Goal: Task Accomplishment & Management: Use online tool/utility

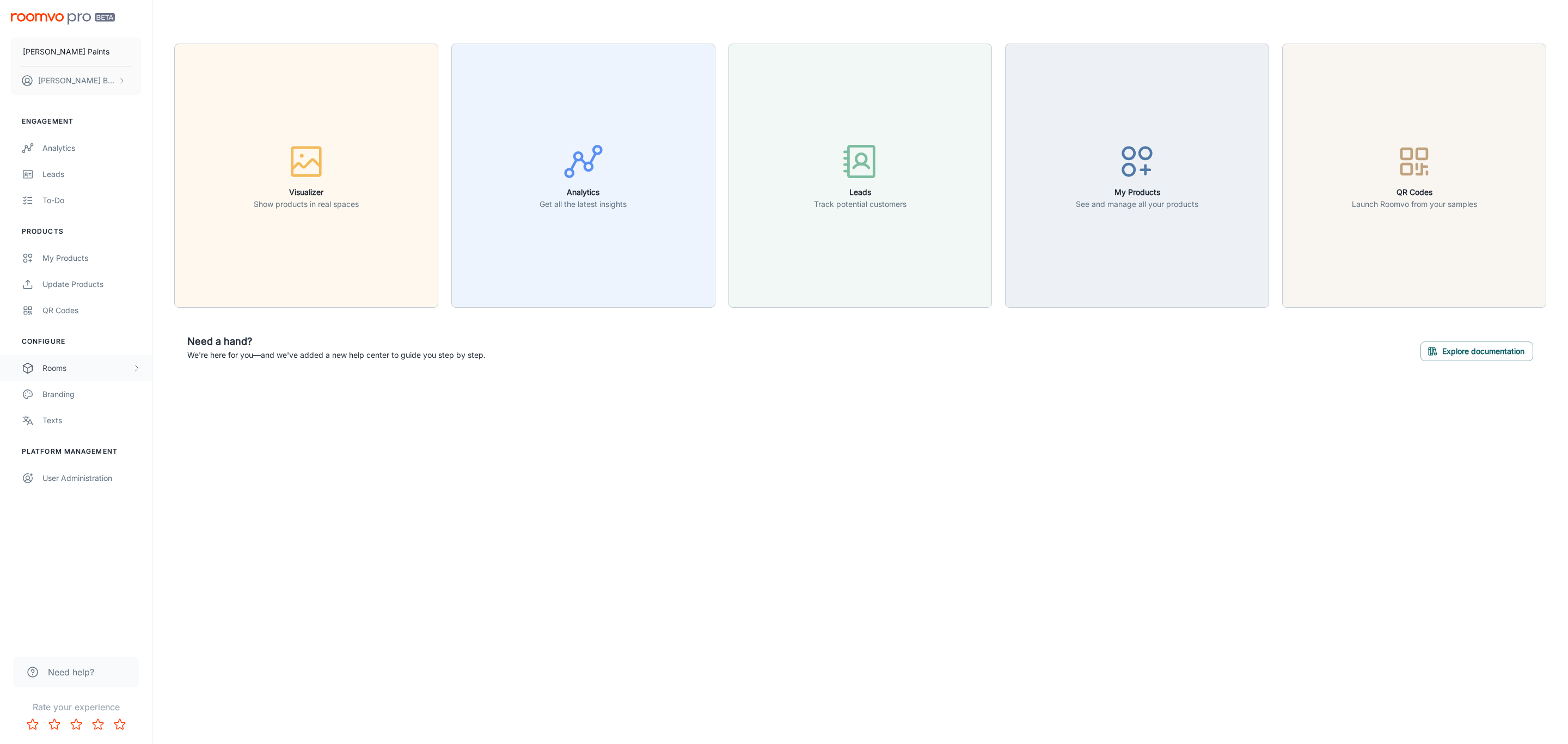
click at [66, 363] on div "Rooms" at bounding box center [88, 368] width 90 height 12
click at [87, 394] on div "My Rooms" at bounding box center [92, 395] width 99 height 12
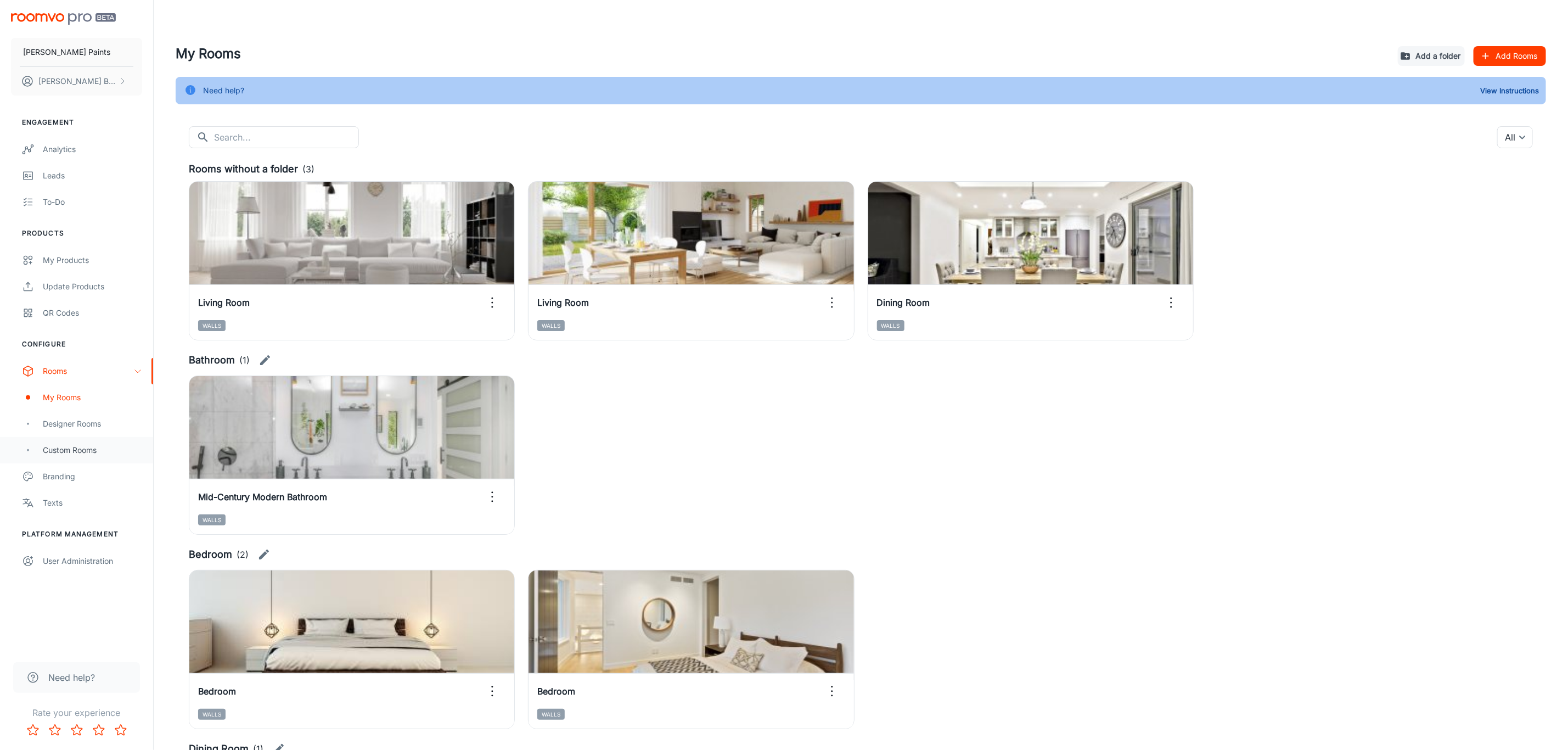
click at [88, 448] on div "Custom Rooms" at bounding box center [93, 450] width 99 height 12
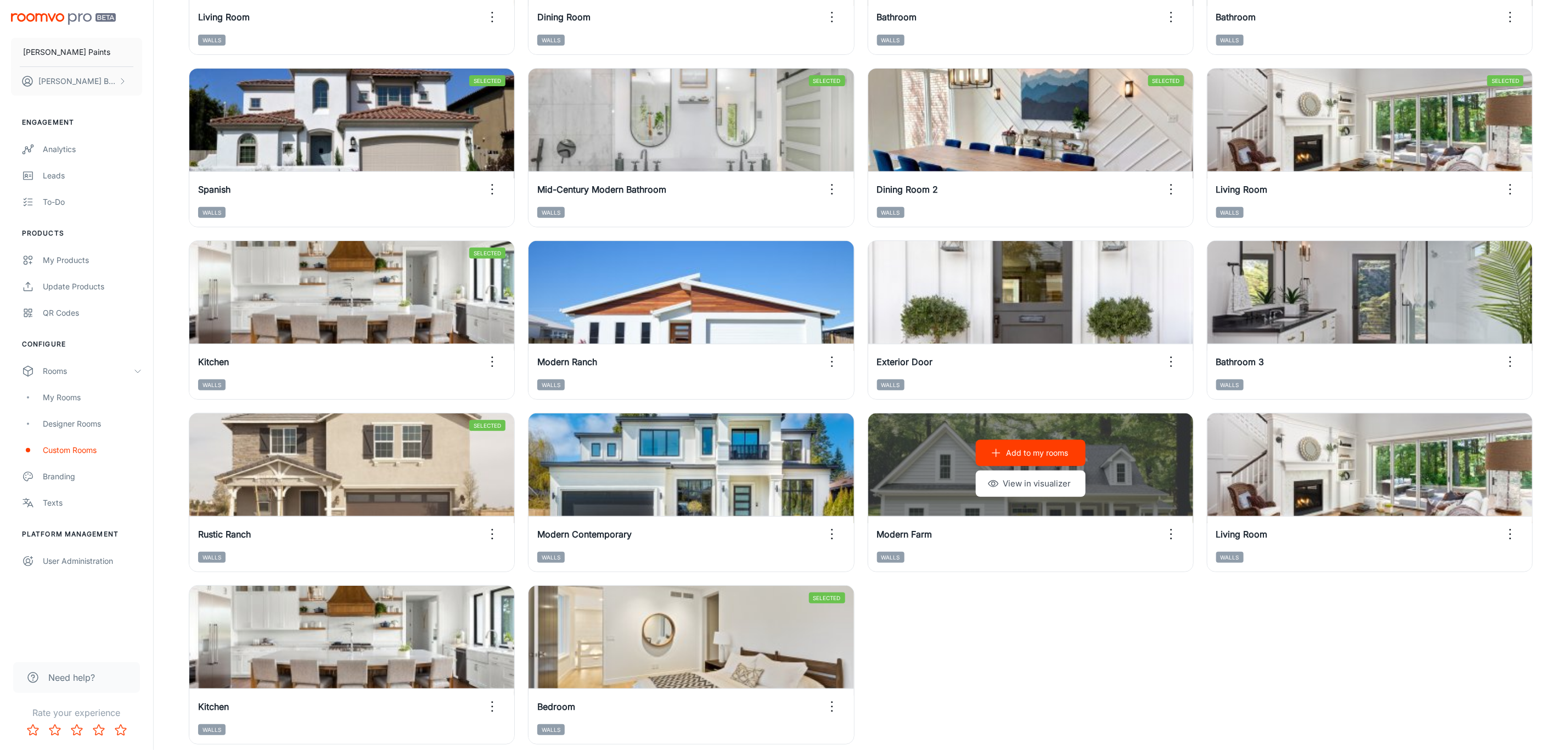
scroll to position [247, 0]
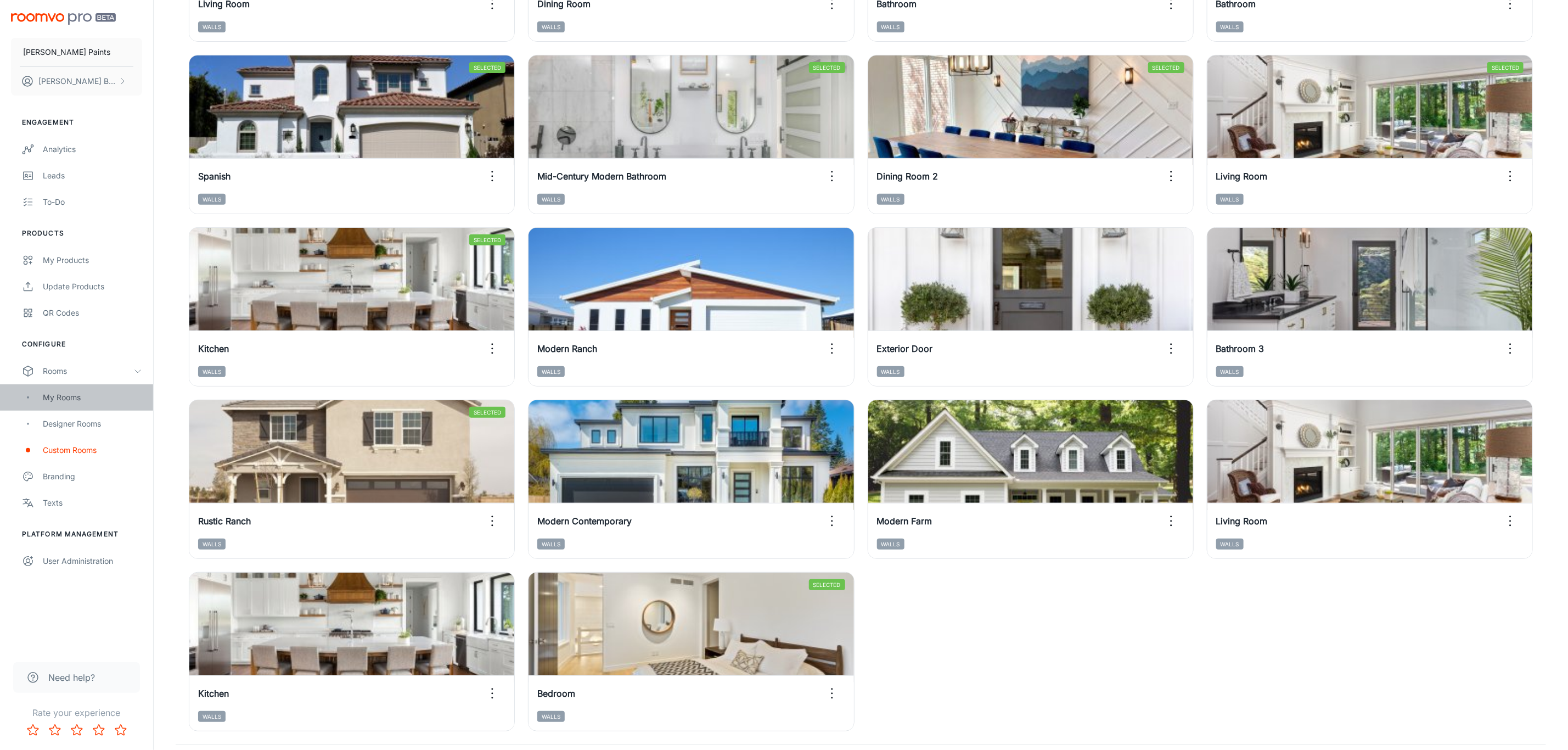
click at [79, 395] on div "My Rooms" at bounding box center [93, 398] width 99 height 12
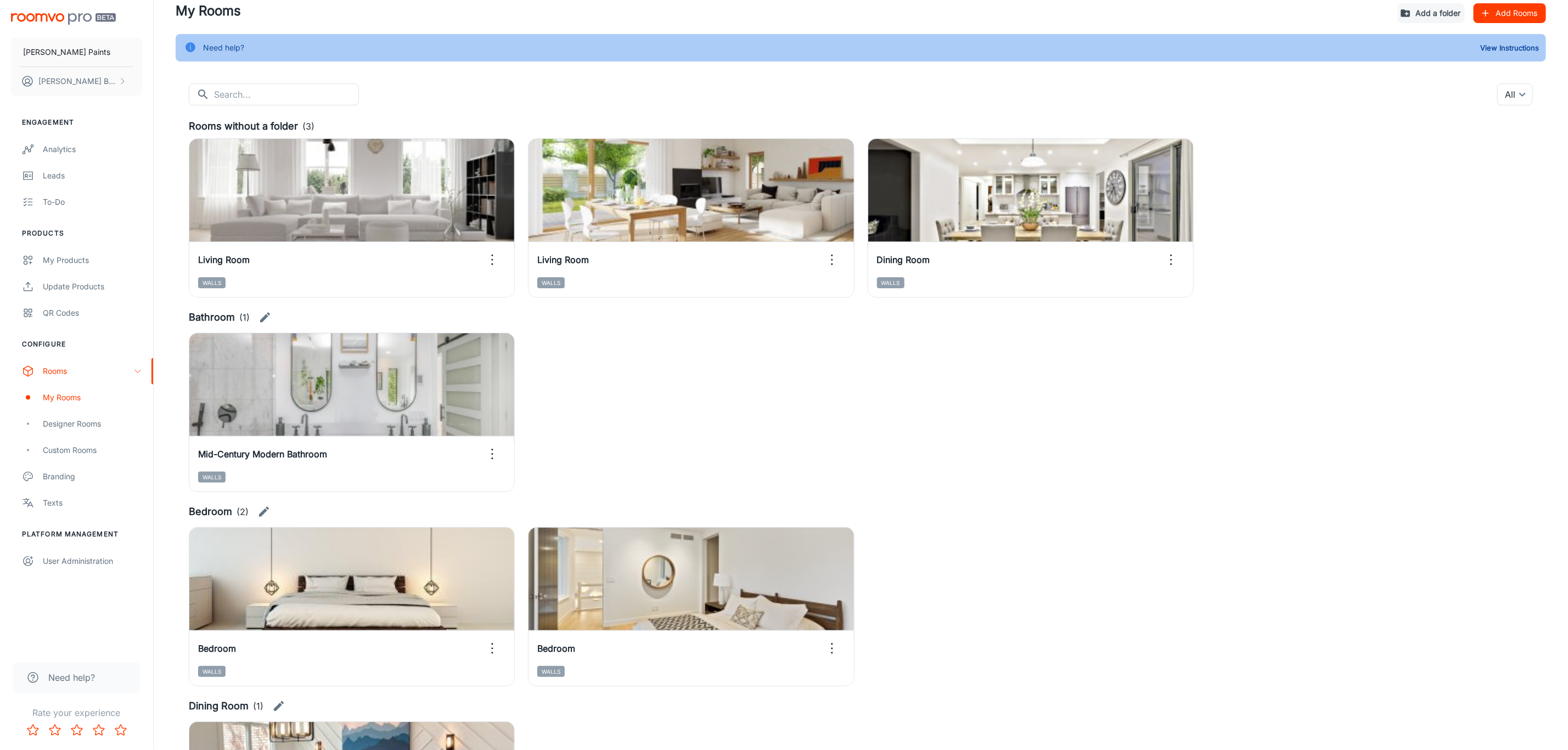
scroll to position [82, 0]
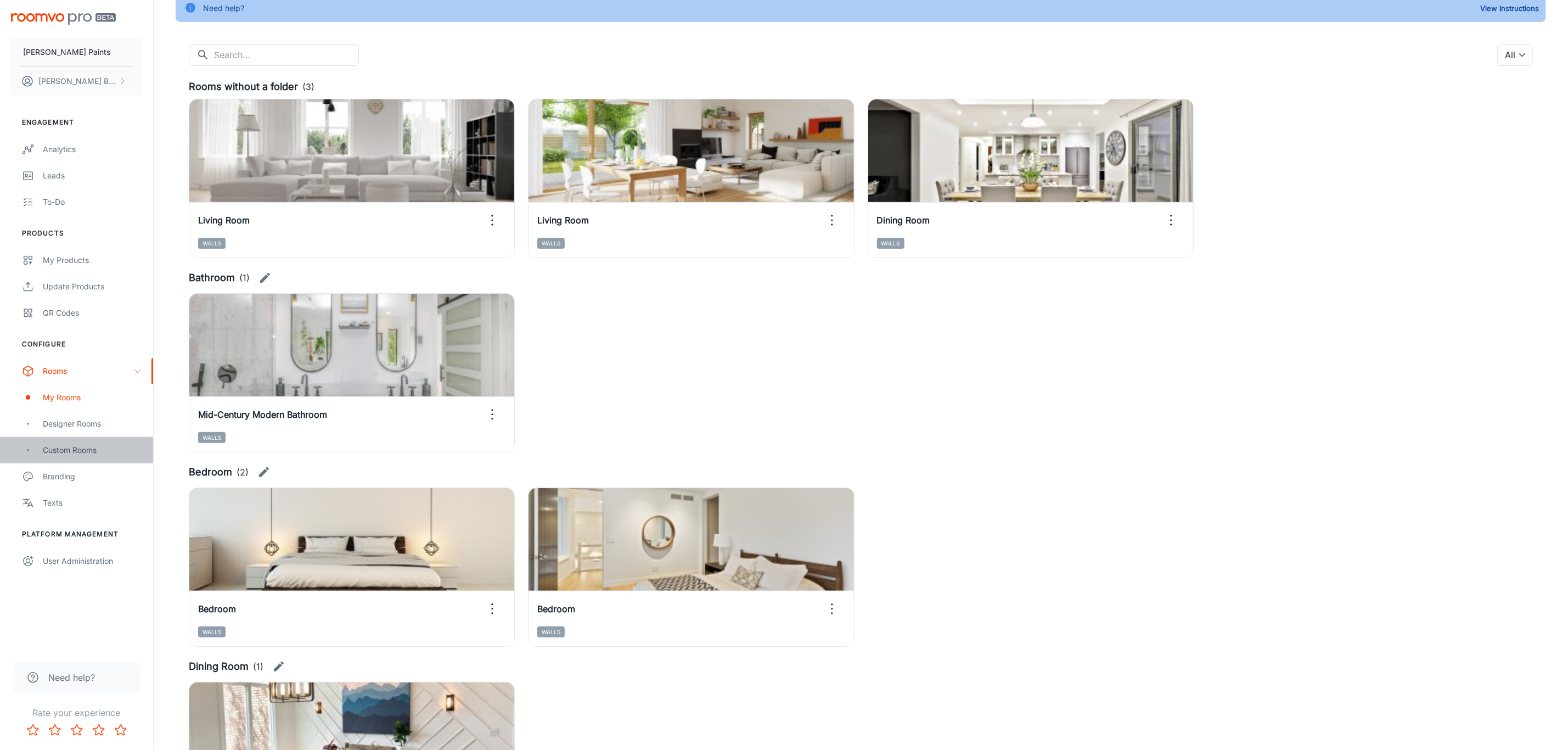
click at [56, 446] on div "Custom Rooms" at bounding box center [93, 450] width 99 height 12
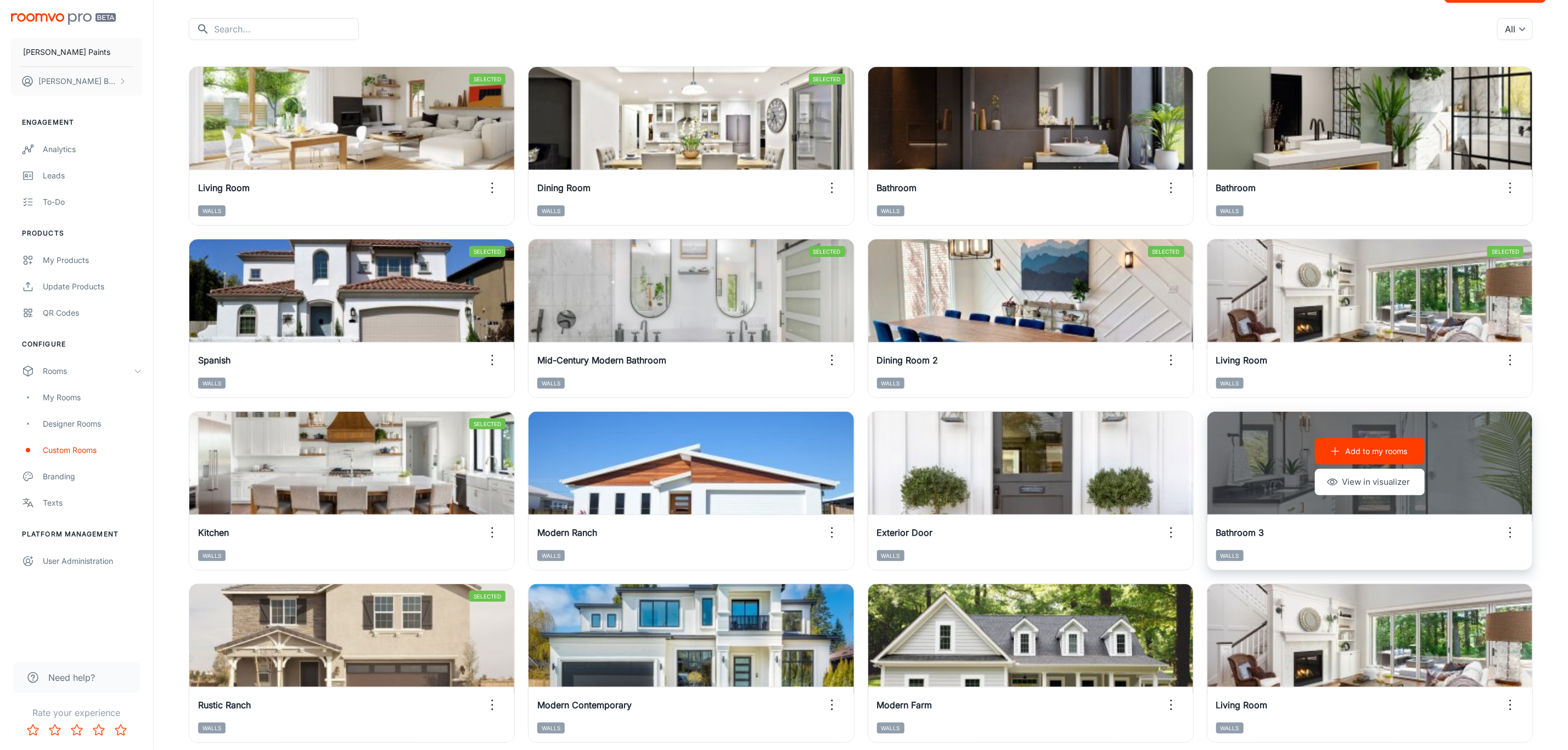
scroll to position [82, 0]
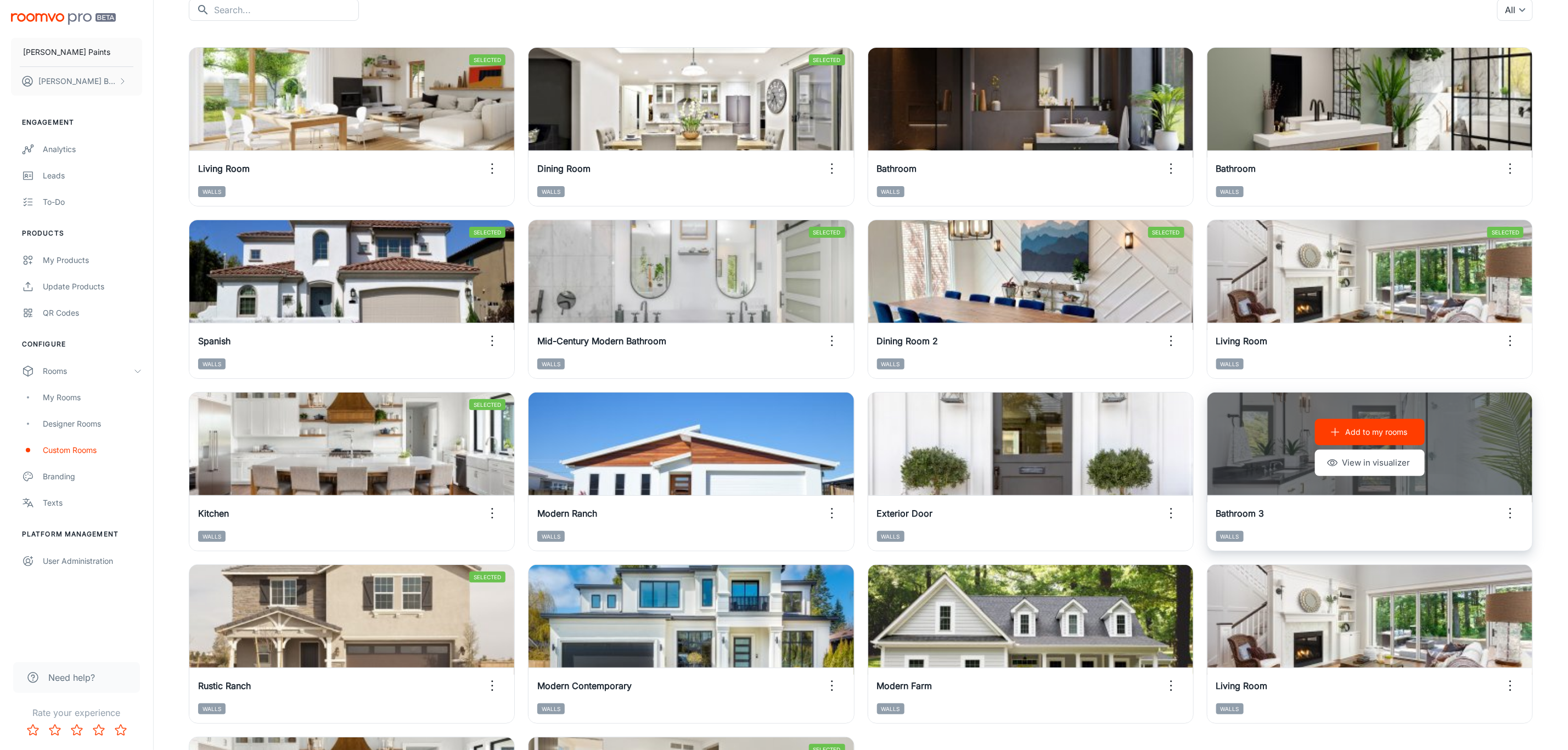
click at [1391, 436] on p "Add to my rooms" at bounding box center [1376, 432] width 62 height 12
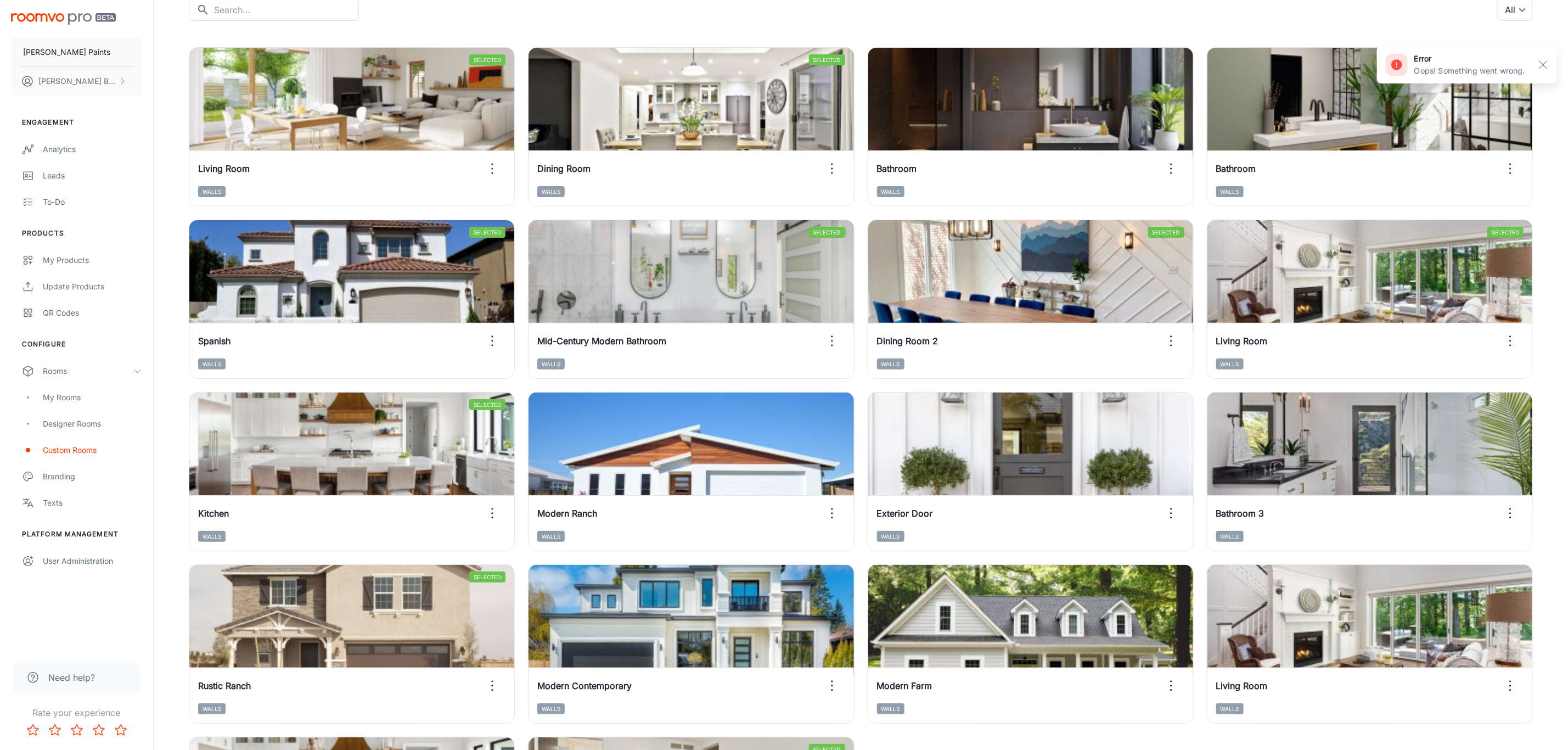
click at [1555, 470] on div "Custom Rooms Request New Room ​ ​ All ​ Selected Remove room View in visualizer…" at bounding box center [861, 453] width 1397 height 983
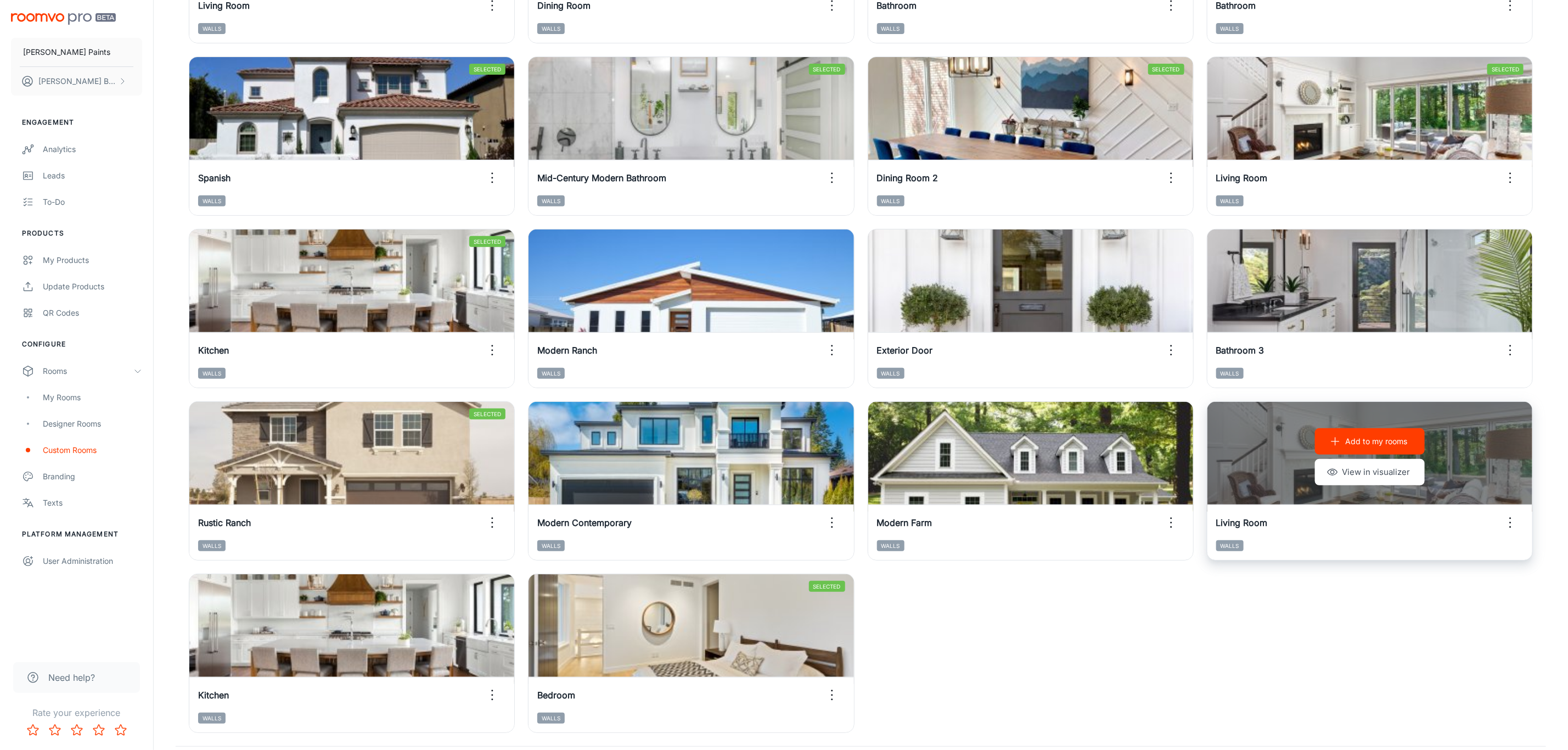
scroll to position [247, 0]
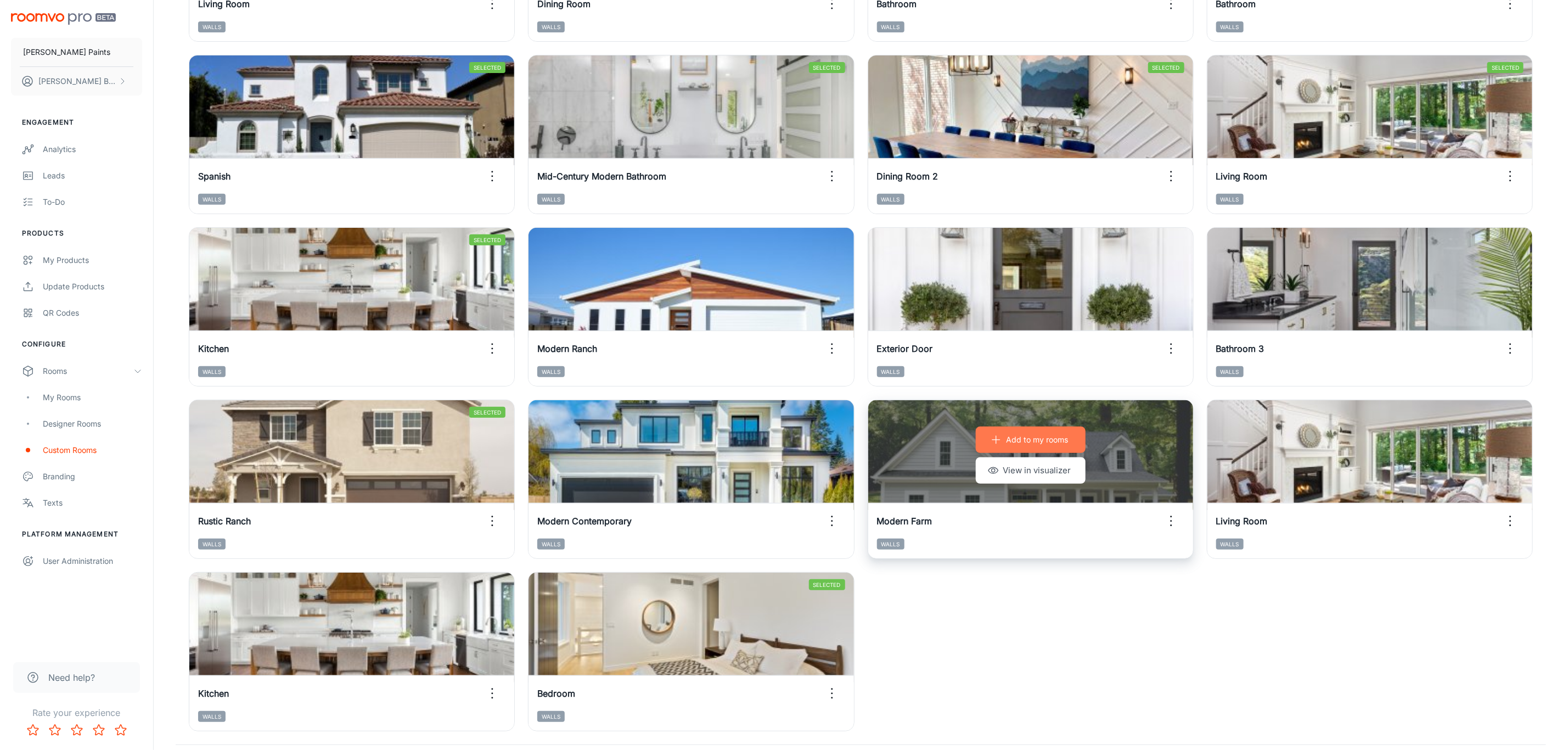
drag, startPoint x: 1005, startPoint y: 439, endPoint x: 1011, endPoint y: 439, distance: 6.0
click at [1006, 439] on button "Add to my rooms" at bounding box center [1030, 439] width 110 height 26
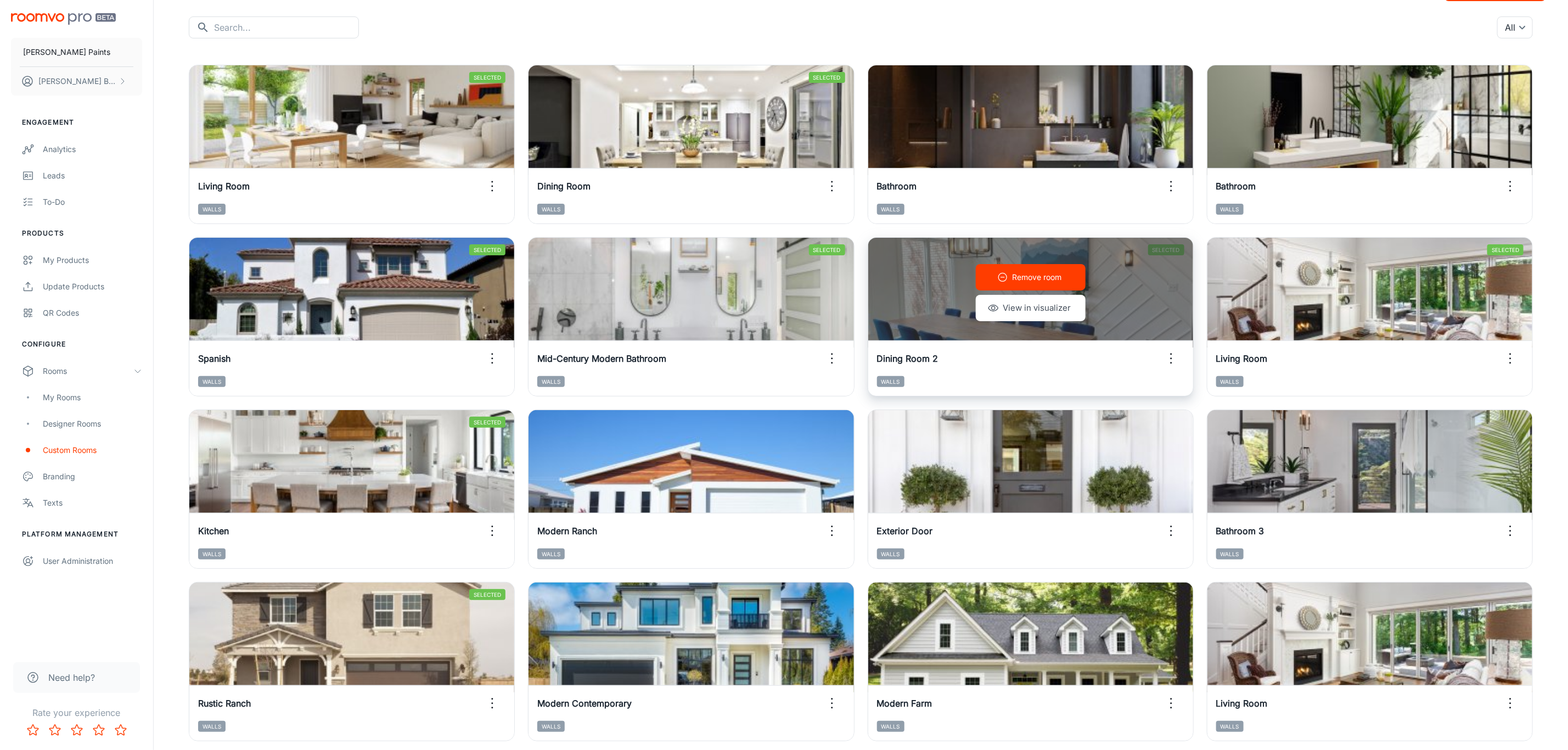
scroll to position [0, 0]
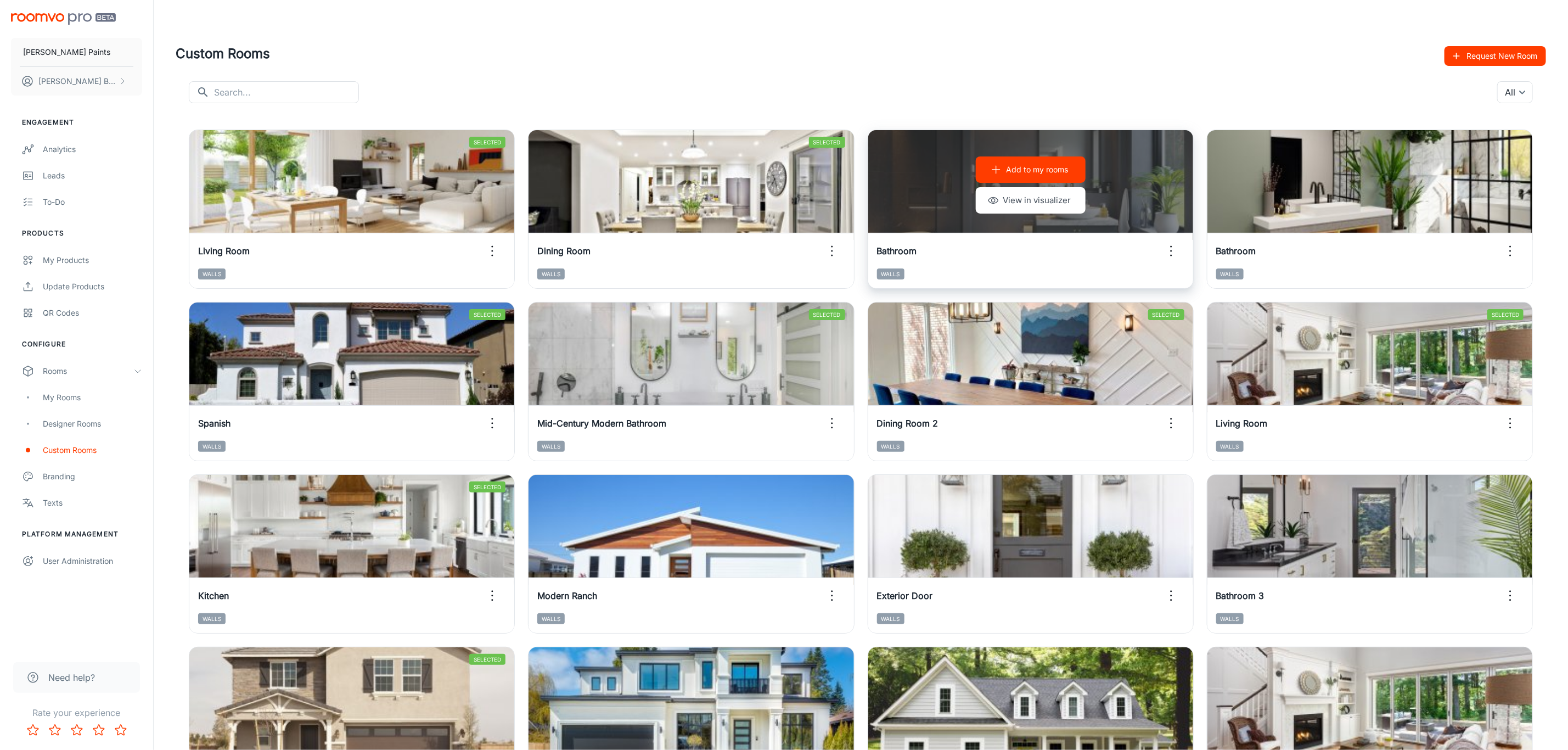
click at [1084, 206] on div "Add to my rooms View in visualizer" at bounding box center [1031, 185] width 325 height 110
click at [1041, 203] on button "View in visualizer" at bounding box center [1030, 200] width 110 height 26
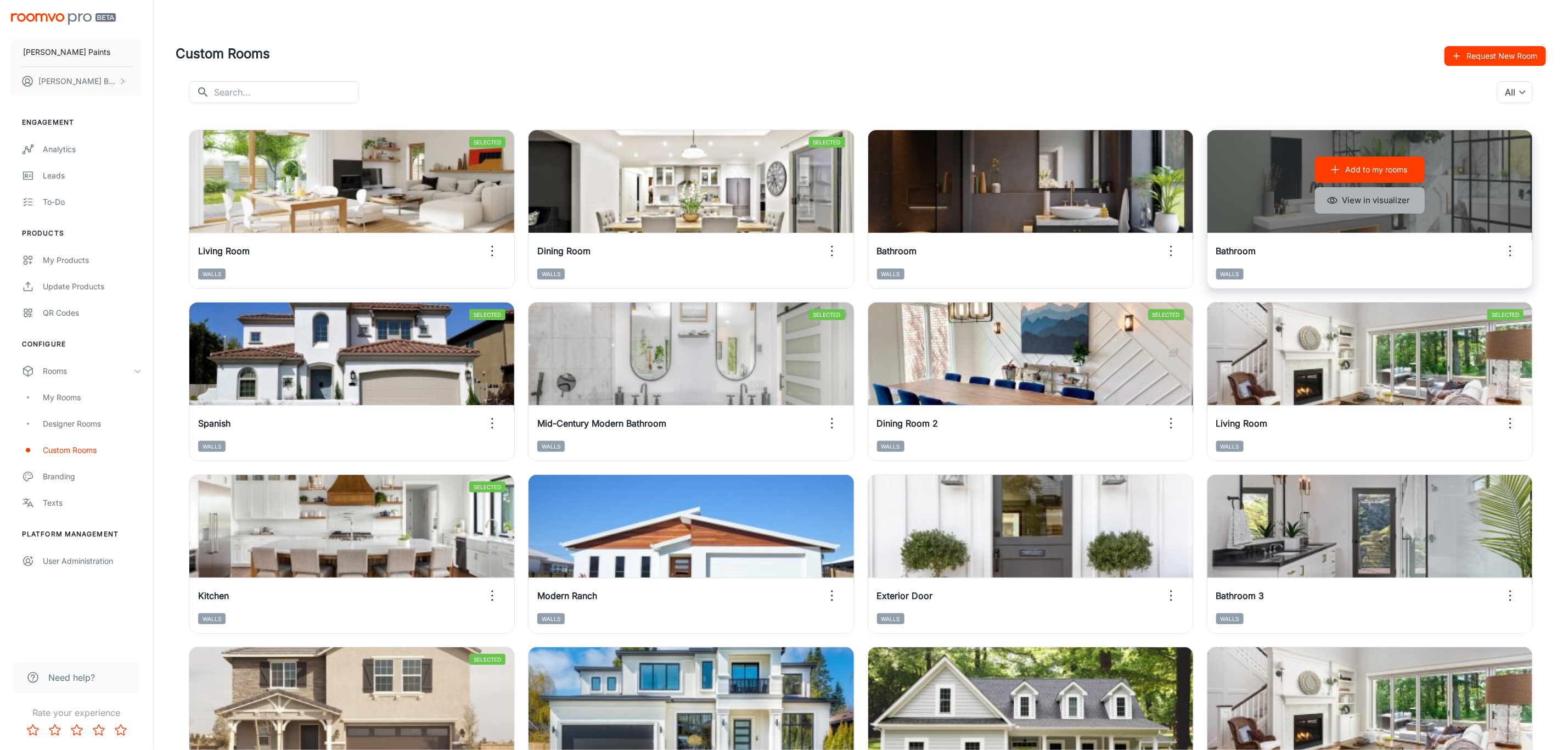
click at [1345, 205] on button "View in visualizer" at bounding box center [1370, 200] width 110 height 26
